Goal: Find specific page/section: Find specific page/section

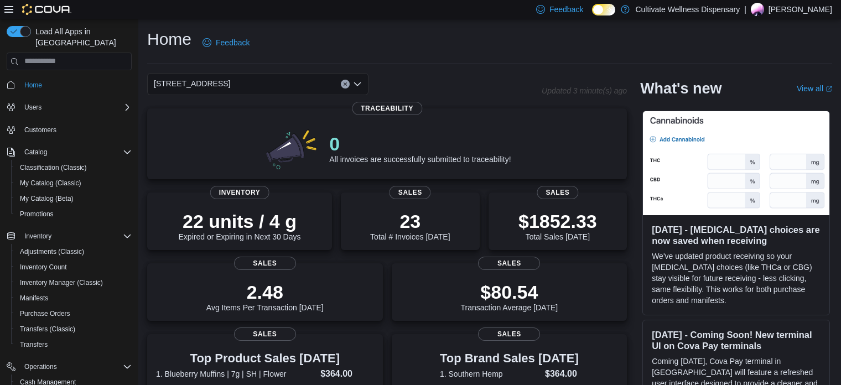
click at [450, 73] on div "[STREET_ADDRESS]" at bounding box center [344, 84] width 395 height 22
click at [314, 87] on div "[STREET_ADDRESS]" at bounding box center [257, 84] width 221 height 22
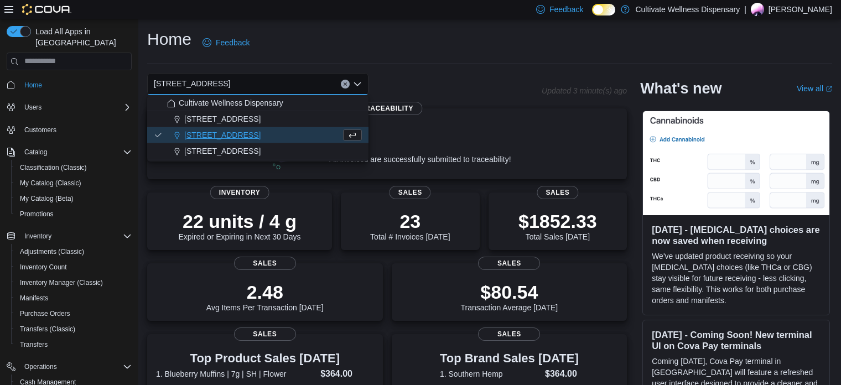
click at [259, 120] on span "[STREET_ADDRESS]" at bounding box center [222, 118] width 76 height 11
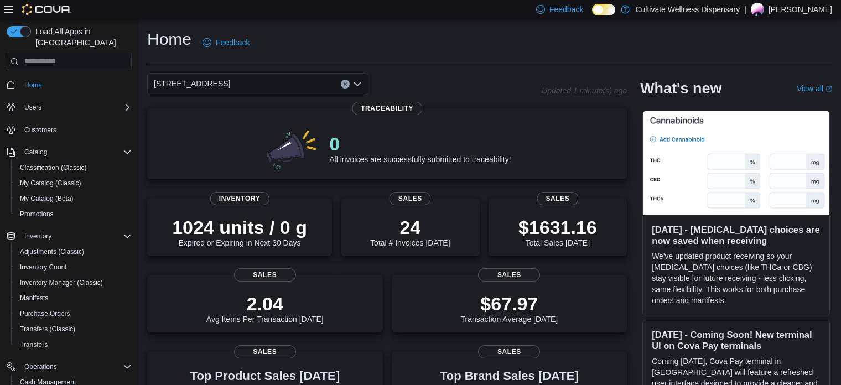
click at [296, 78] on div "[STREET_ADDRESS] Combo box. Selected. [STREET_ADDRESS]. Press Backspace to dele…" at bounding box center [257, 84] width 221 height 22
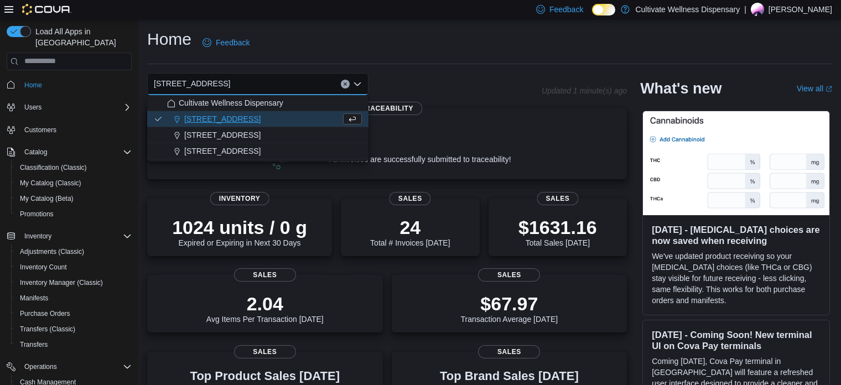
click at [261, 140] on span "[STREET_ADDRESS]" at bounding box center [222, 135] width 76 height 11
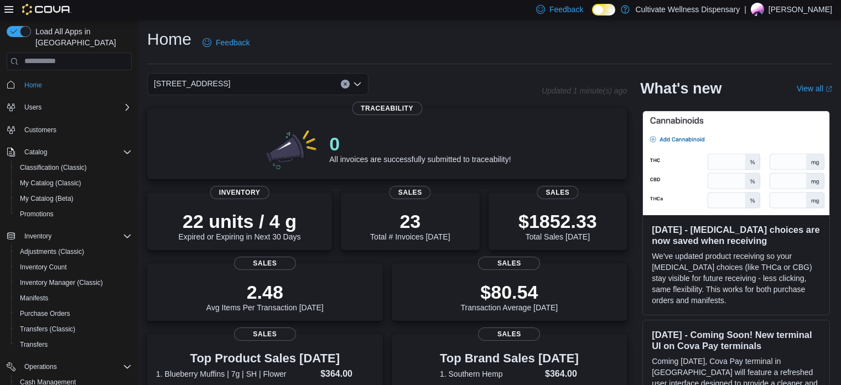
click at [314, 84] on div "6690 U.S. Hwy 98 Hattiesburg, MS 39402 Combo box. Selected. 6690 U.S. Hwy 98 Ha…" at bounding box center [257, 84] width 221 height 22
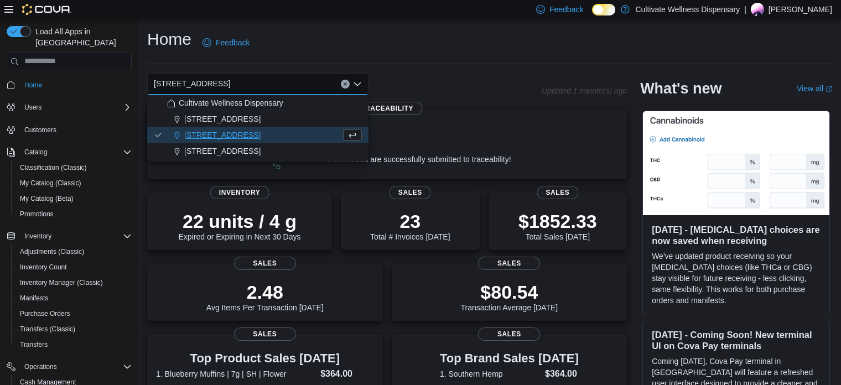
click at [261, 147] on span "794 E. Main Street, Tupelo, MS, 38804" at bounding box center [222, 151] width 76 height 11
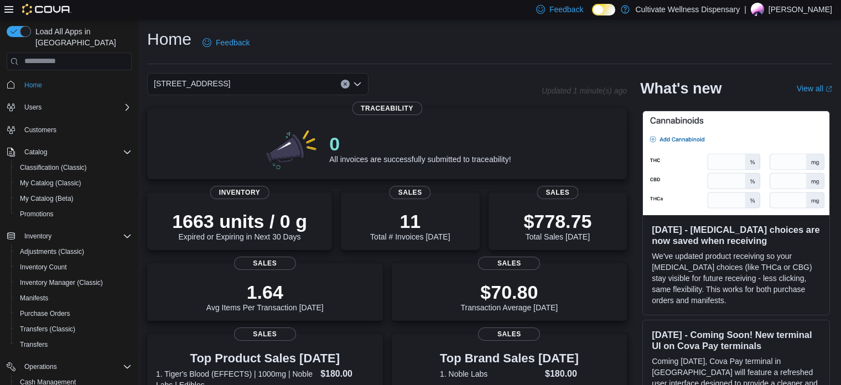
click at [302, 81] on div "794 E. Main Street, Tupelo, MS, 38804 Combo box. Selected. 794 E. Main Street, …" at bounding box center [257, 84] width 221 height 22
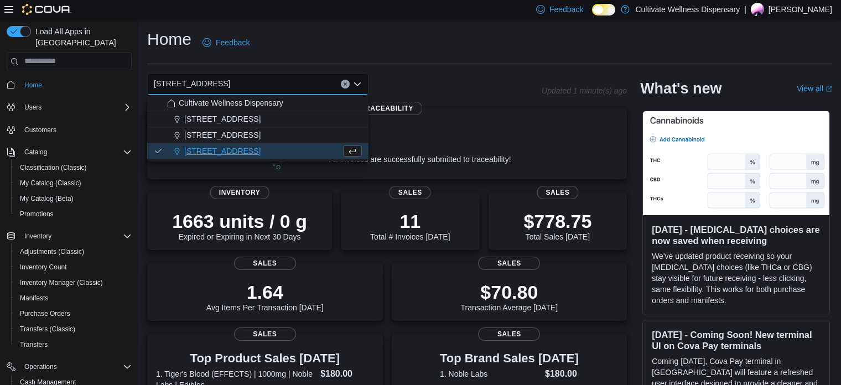
click at [261, 132] on span "[STREET_ADDRESS]" at bounding box center [222, 135] width 76 height 11
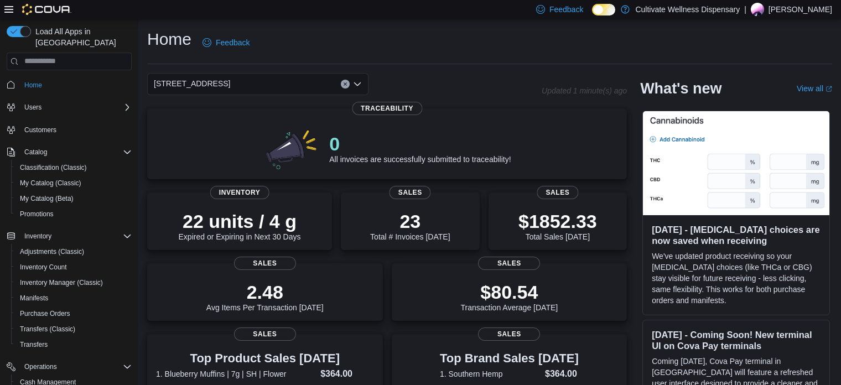
click at [308, 85] on div "6690 U.S. Hwy 98 Hattiesburg, MS 39402 Combo box. Selected. 6690 U.S. Hwy 98 Ha…" at bounding box center [257, 84] width 221 height 22
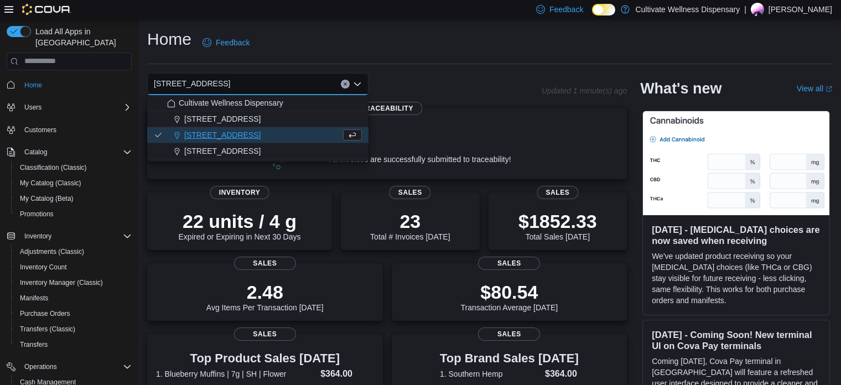
click at [261, 117] on span "12407 Hwy 49, Gulfport, MS 39503" at bounding box center [222, 118] width 76 height 11
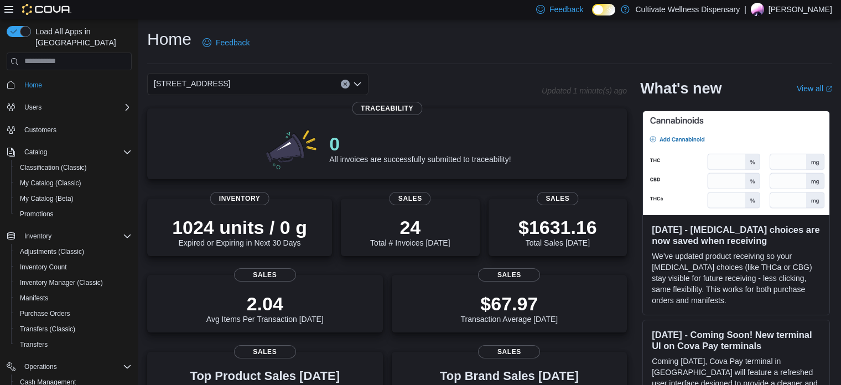
click at [305, 79] on div "12407 Hwy 49, Gulfport, MS 39503" at bounding box center [257, 84] width 221 height 22
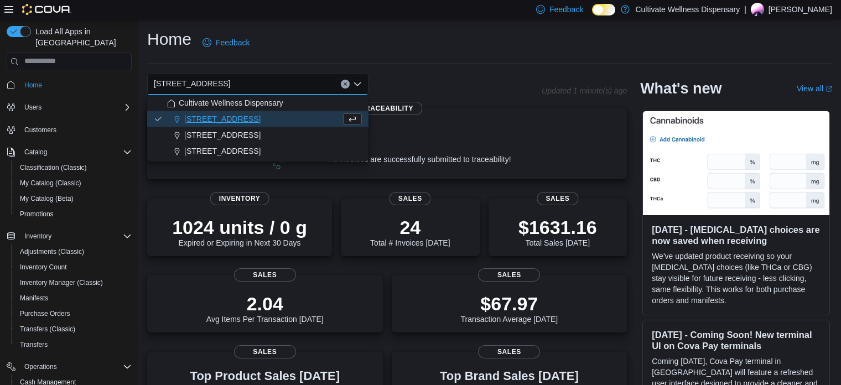
click at [261, 136] on span "[STREET_ADDRESS]" at bounding box center [222, 135] width 76 height 11
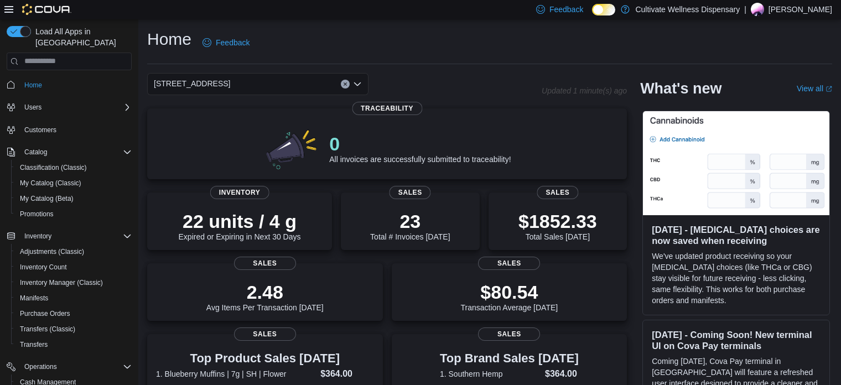
click at [420, 37] on div "Home Feedback" at bounding box center [489, 42] width 685 height 29
click at [540, 52] on div "Home Feedback" at bounding box center [489, 42] width 685 height 29
click at [631, 8] on link at bounding box center [625, 9] width 11 height 22
